Goal: Transaction & Acquisition: Purchase product/service

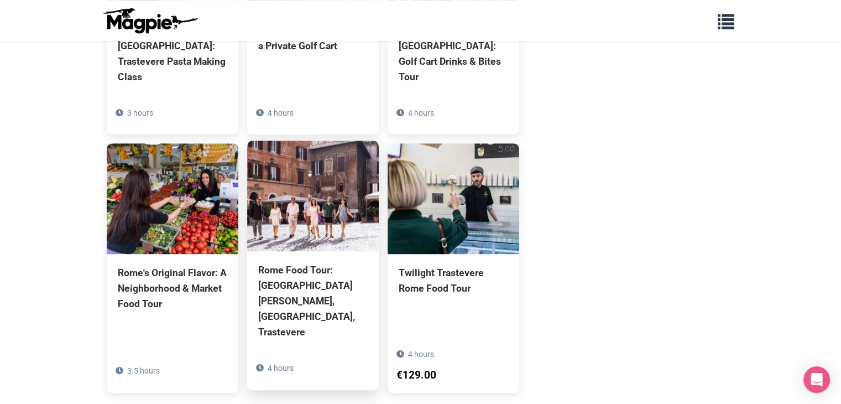
scroll to position [774, 0]
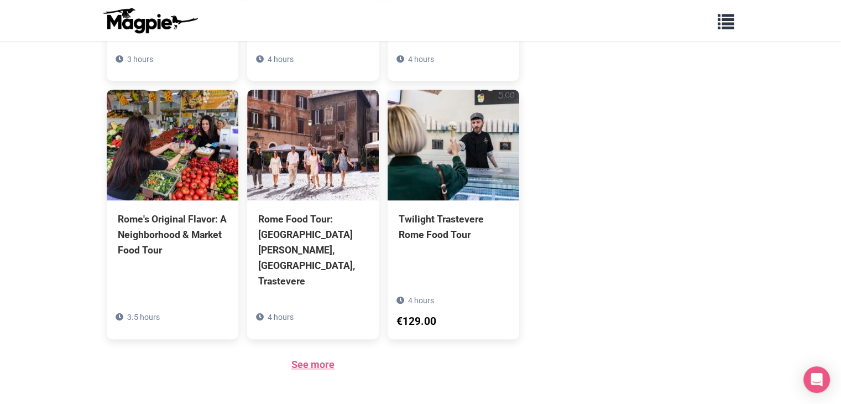
click at [317, 358] on link "See more" at bounding box center [312, 364] width 43 height 12
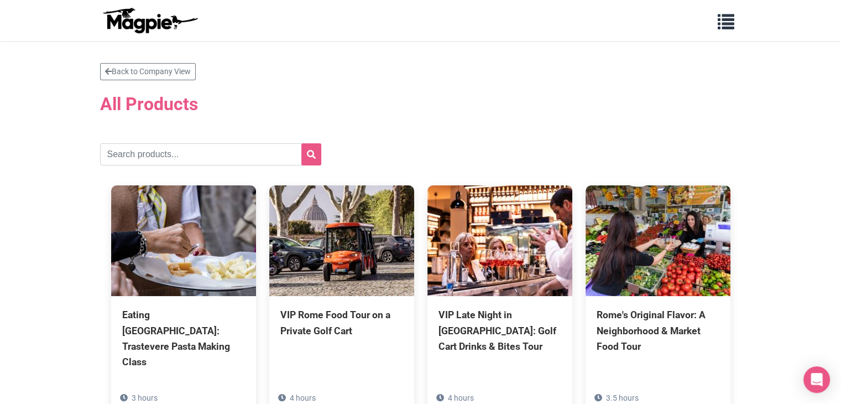
click at [222, 143] on input "text" at bounding box center [210, 154] width 221 height 22
type input "san"
click at [310, 151] on icon "submit" at bounding box center [311, 154] width 9 height 9
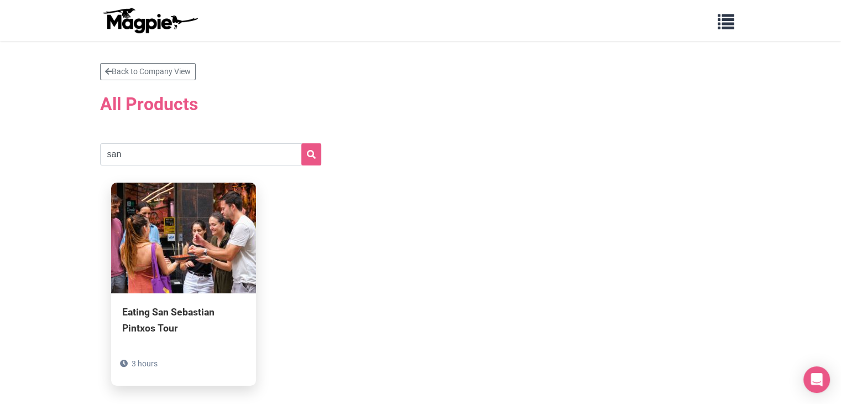
click at [201, 273] on img at bounding box center [183, 237] width 145 height 111
